Goal: Transaction & Acquisition: Download file/media

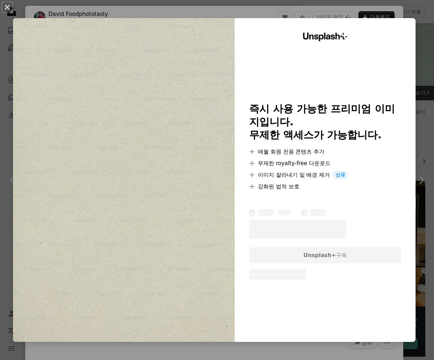
scroll to position [1954, 0]
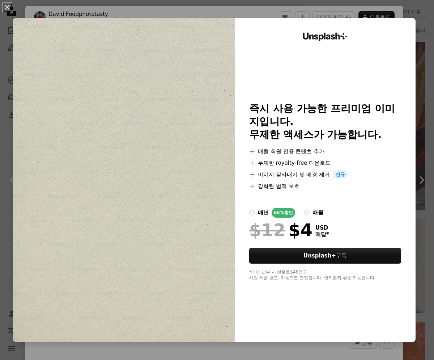
click at [67, 33] on img at bounding box center [124, 180] width 222 height 324
click at [8, 5] on button "An X shape" at bounding box center [7, 7] width 9 height 9
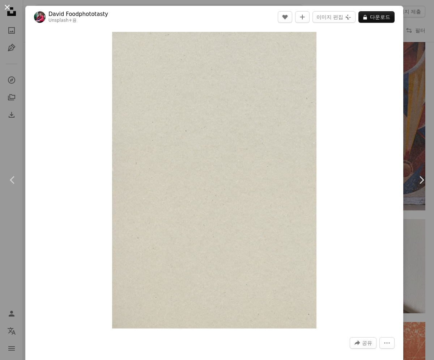
click at [8, 6] on button "An X shape" at bounding box center [7, 7] width 9 height 9
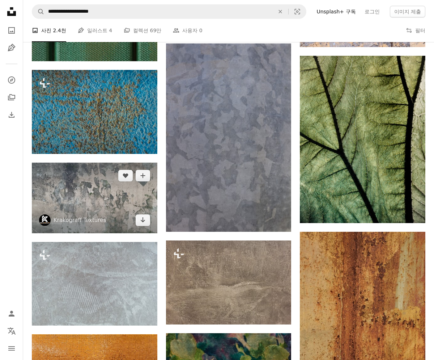
scroll to position [4188, 0]
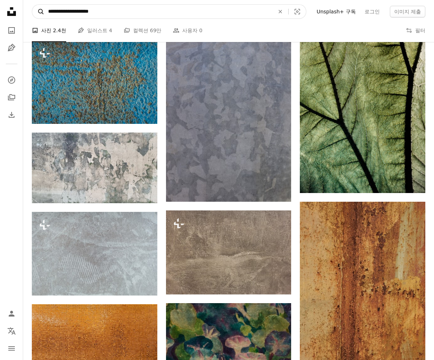
drag, startPoint x: 66, startPoint y: 12, endPoint x: 42, endPoint y: 10, distance: 24.7
click at [42, 10] on form "**********" at bounding box center [169, 11] width 275 height 14
type input "**********"
click button "A magnifying glass" at bounding box center [38, 12] width 12 height 14
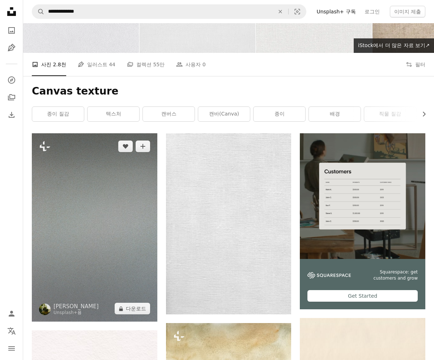
scroll to position [50, 0]
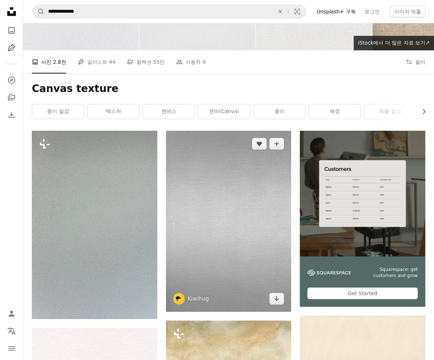
click at [197, 212] on img at bounding box center [229, 221] width 126 height 181
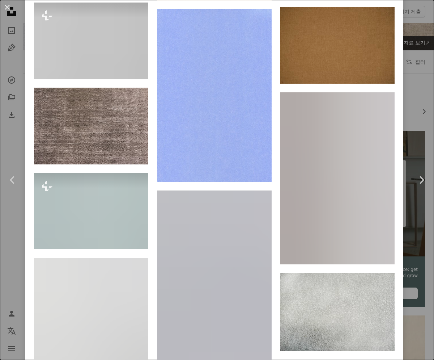
scroll to position [2609, 0]
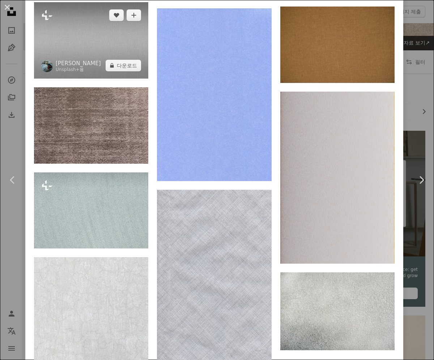
click at [121, 79] on img at bounding box center [91, 40] width 114 height 76
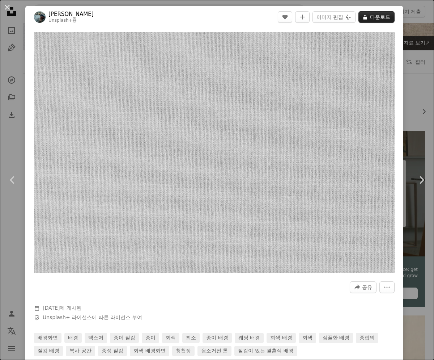
click at [388, 16] on button "A lock 다운로드" at bounding box center [377, 17] width 36 height 12
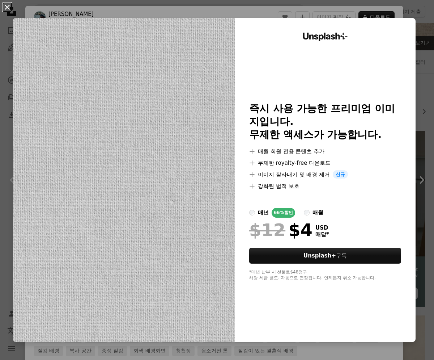
click at [8, 5] on button "An X shape" at bounding box center [7, 7] width 9 height 9
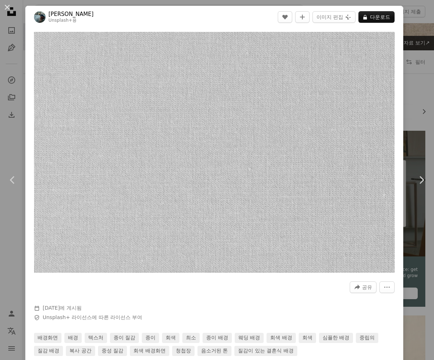
click at [8, 5] on button "An X shape" at bounding box center [7, 7] width 9 height 9
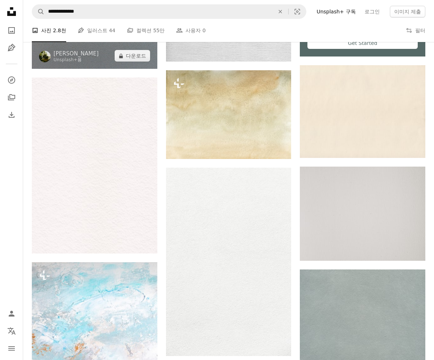
scroll to position [304, 0]
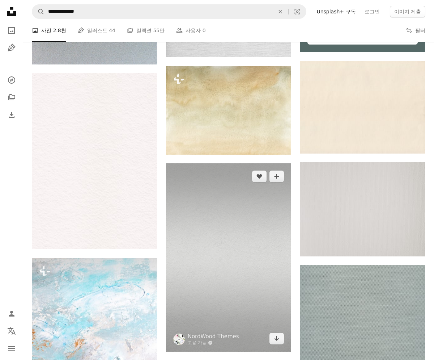
click at [191, 227] on img at bounding box center [229, 257] width 126 height 188
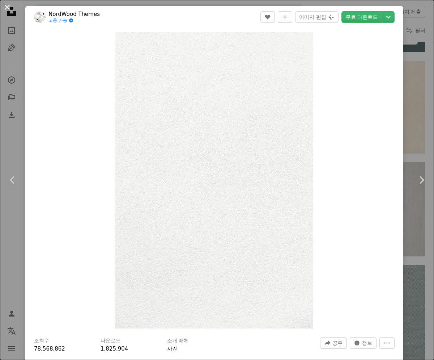
click at [9, 9] on button "An X shape" at bounding box center [7, 7] width 9 height 9
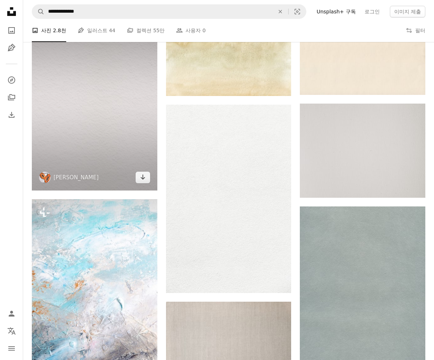
scroll to position [364, 0]
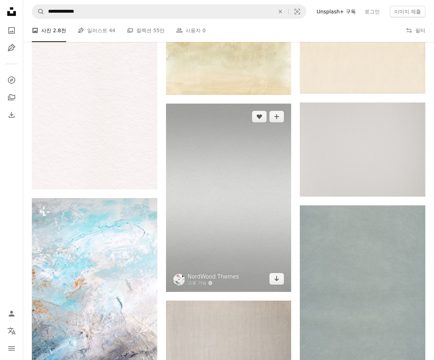
click at [208, 210] on img at bounding box center [229, 198] width 126 height 188
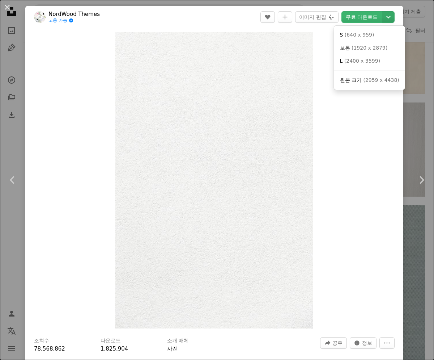
click at [395, 15] on icon "Chevron down" at bounding box center [389, 17] width 12 height 9
click at [353, 84] on span "원본 크기 ( 2959 x 4438 )" at bounding box center [369, 80] width 59 height 7
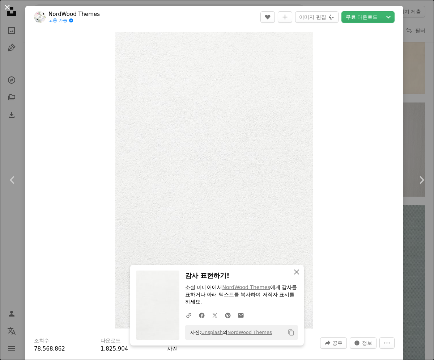
click at [10, 7] on button "An X shape" at bounding box center [7, 7] width 9 height 9
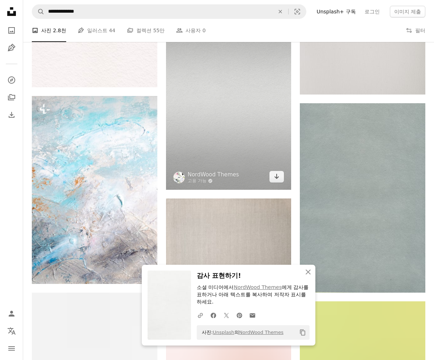
scroll to position [467, 0]
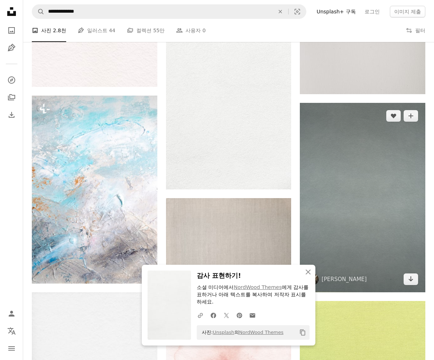
click at [332, 204] on img at bounding box center [363, 197] width 126 height 189
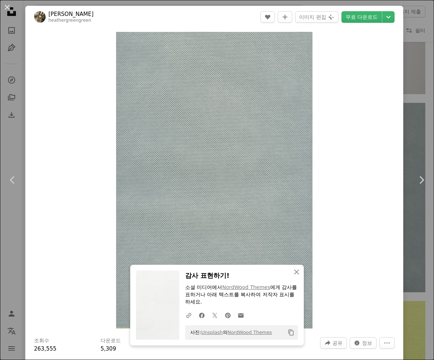
click at [364, 190] on div "Zoom in" at bounding box center [214, 180] width 378 height 304
click at [392, 14] on icon "Chevron down" at bounding box center [389, 17] width 12 height 9
click at [355, 79] on span "원본 크기" at bounding box center [351, 80] width 22 height 6
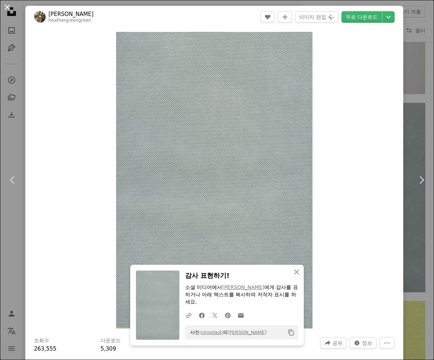
click at [9, 8] on button "An X shape" at bounding box center [7, 7] width 9 height 9
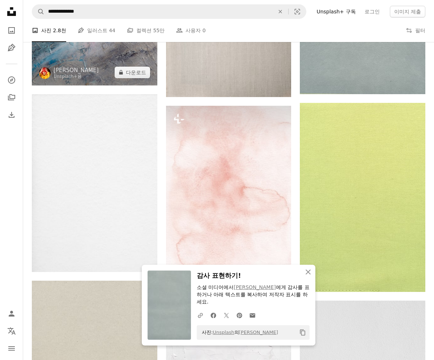
scroll to position [669, 0]
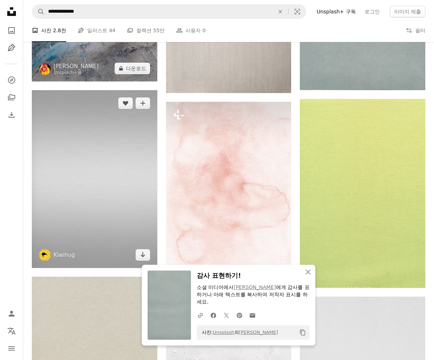
click at [83, 175] on img at bounding box center [95, 179] width 126 height 178
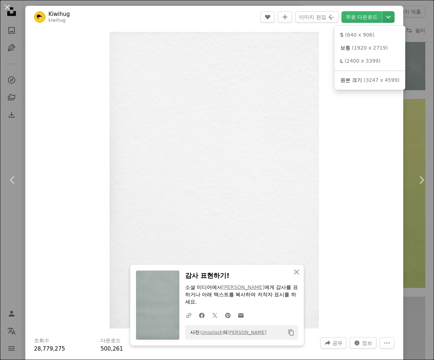
click at [395, 20] on icon "Chevron down" at bounding box center [389, 17] width 12 height 9
click at [365, 79] on span "( 3247 x 4599 )" at bounding box center [382, 80] width 36 height 6
